Goal: Find specific page/section: Find specific page/section

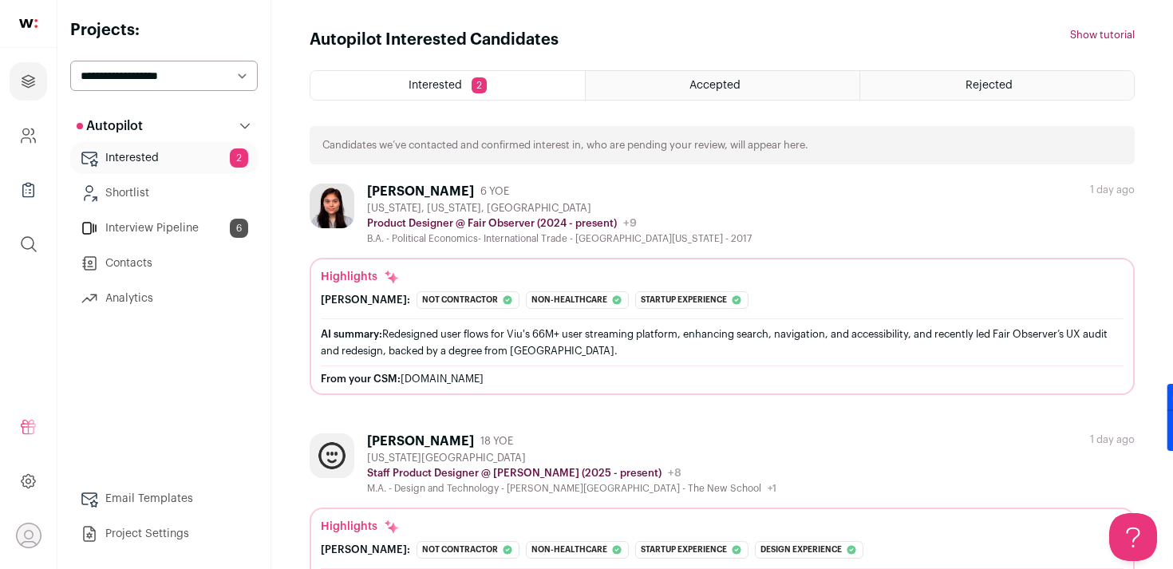
click at [170, 238] on link "Interview Pipeline 6" at bounding box center [163, 228] width 187 height 32
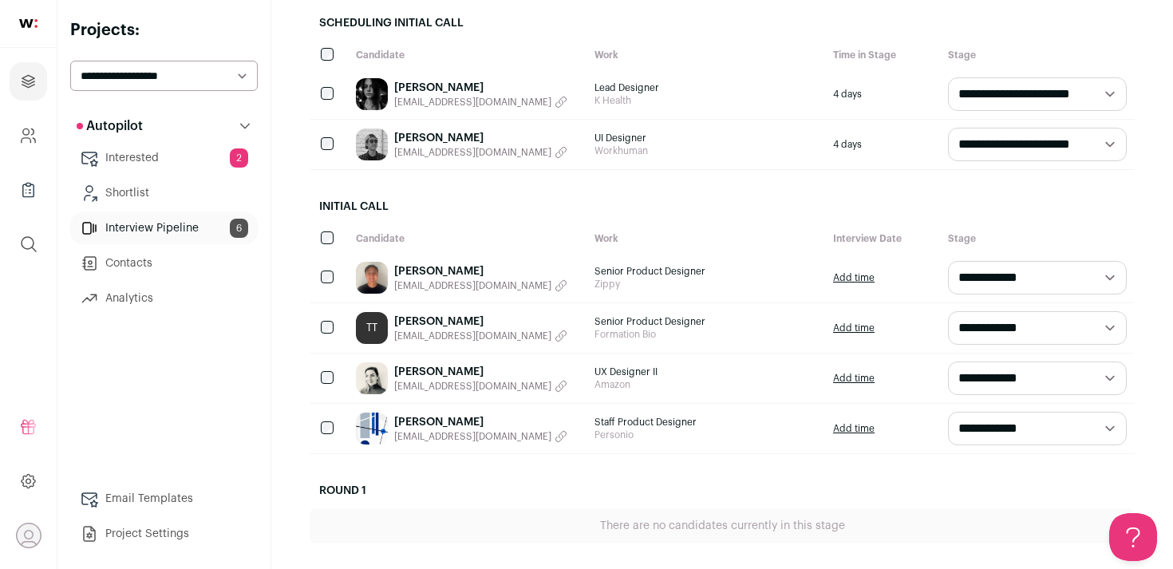
scroll to position [192, 0]
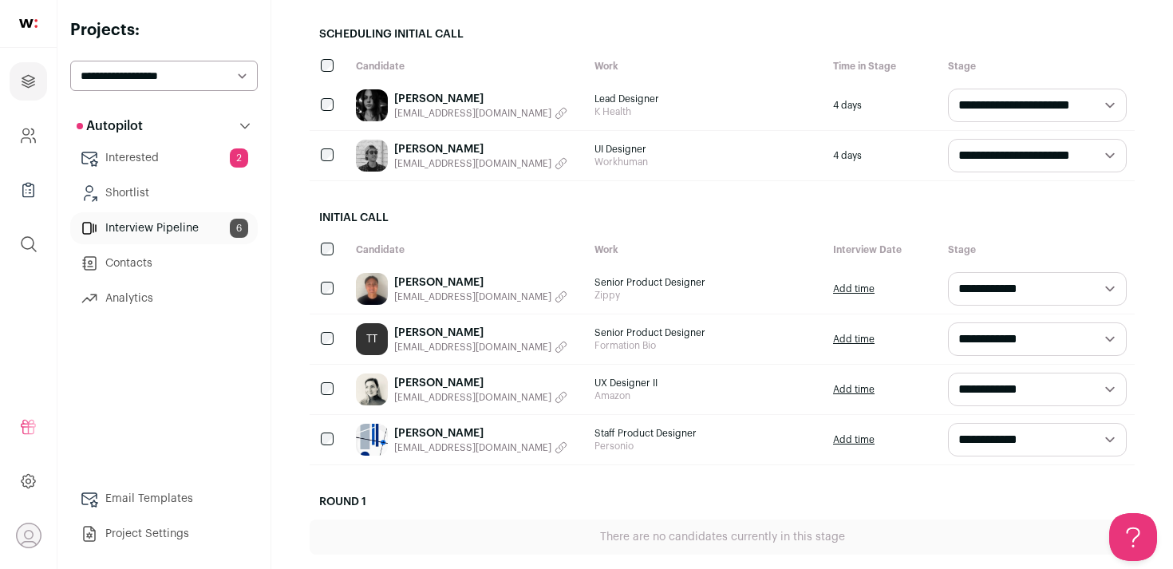
click at [443, 147] on link "Wilson Ma" at bounding box center [480, 149] width 173 height 16
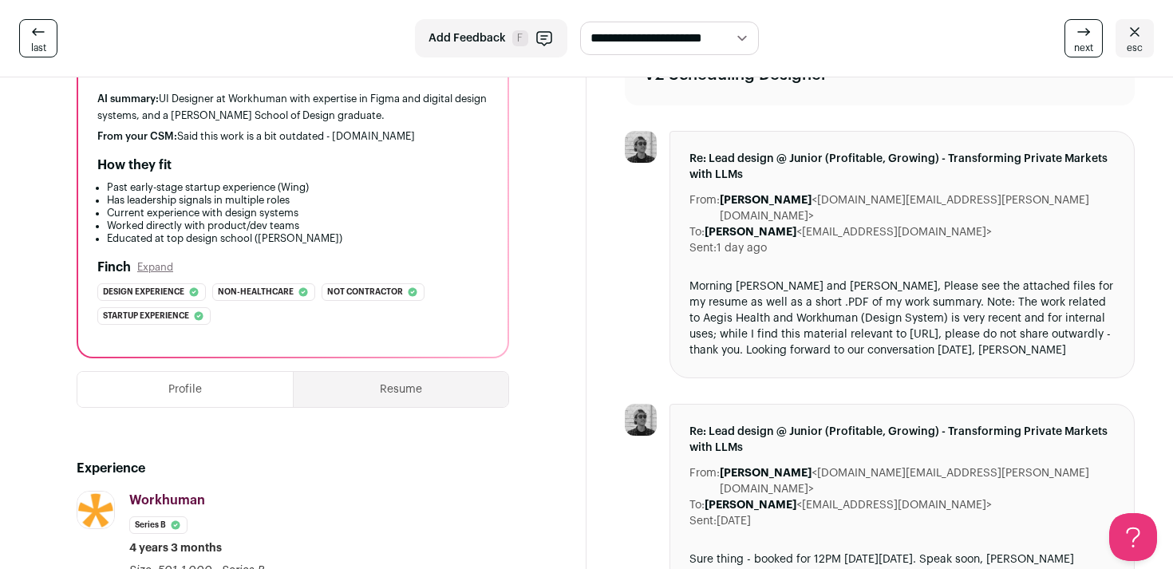
scroll to position [306, 0]
